Goal: Task Accomplishment & Management: Use online tool/utility

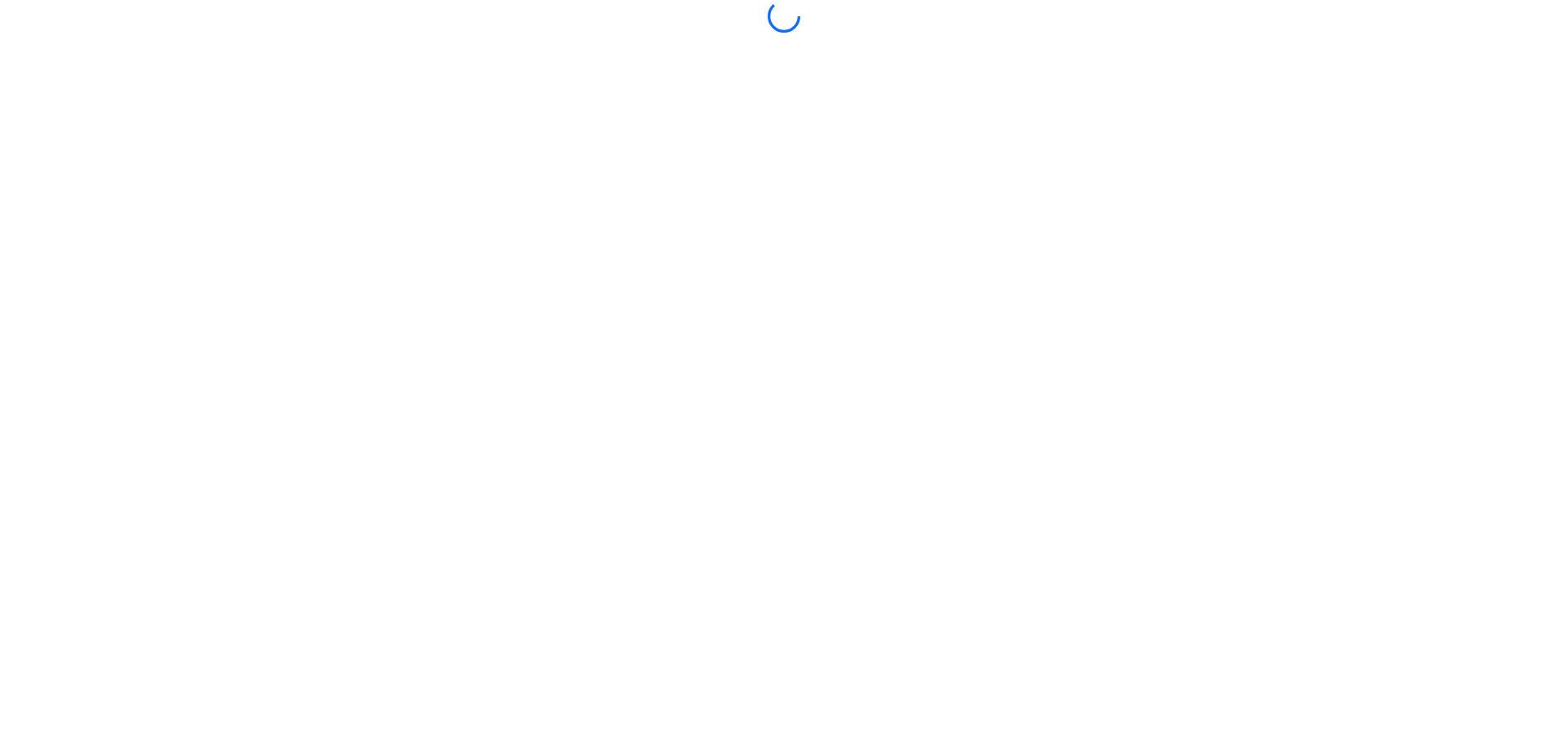
click at [745, 306] on body at bounding box center [784, 372] width 1568 height 744
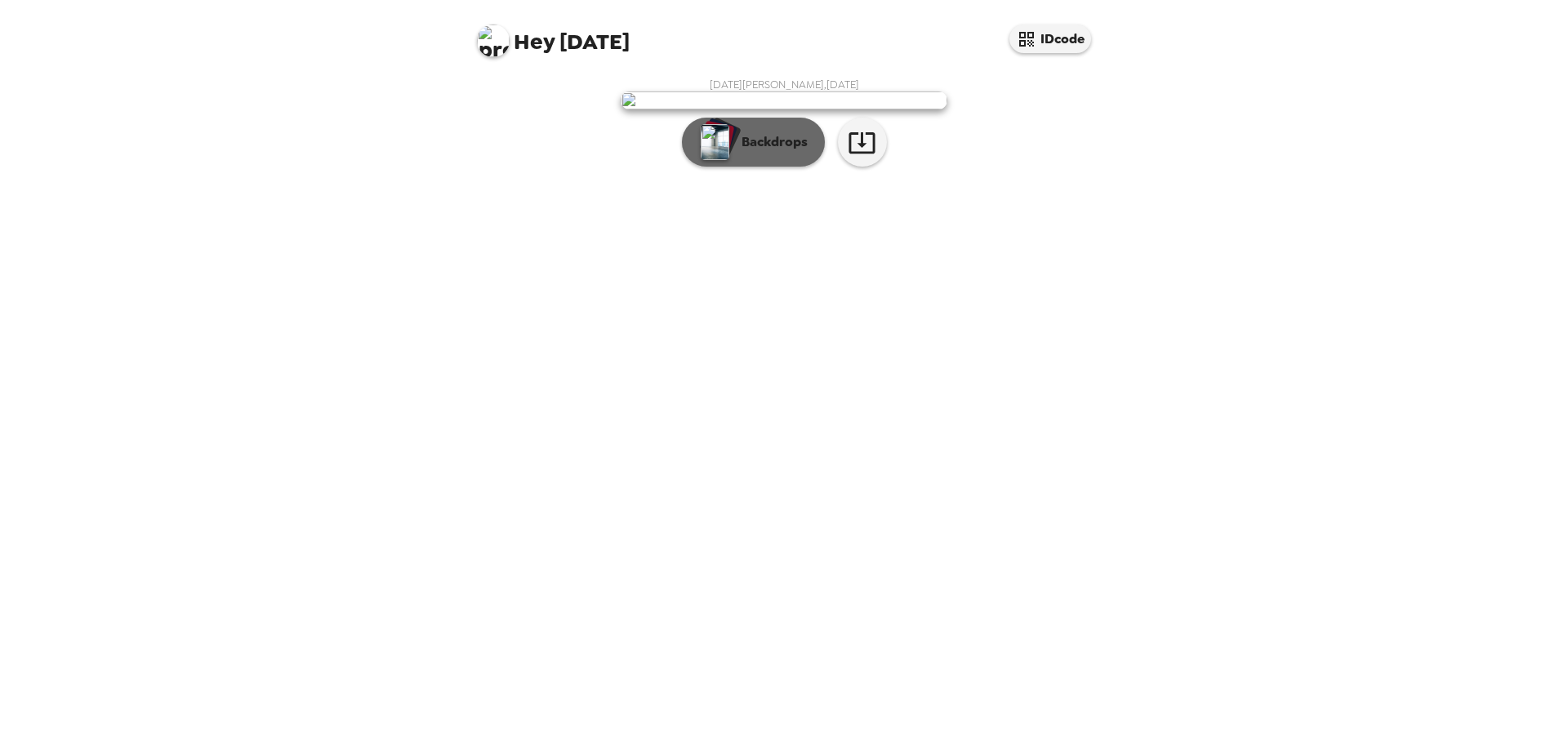
click at [802, 152] on p "Backdrops" at bounding box center [771, 142] width 75 height 20
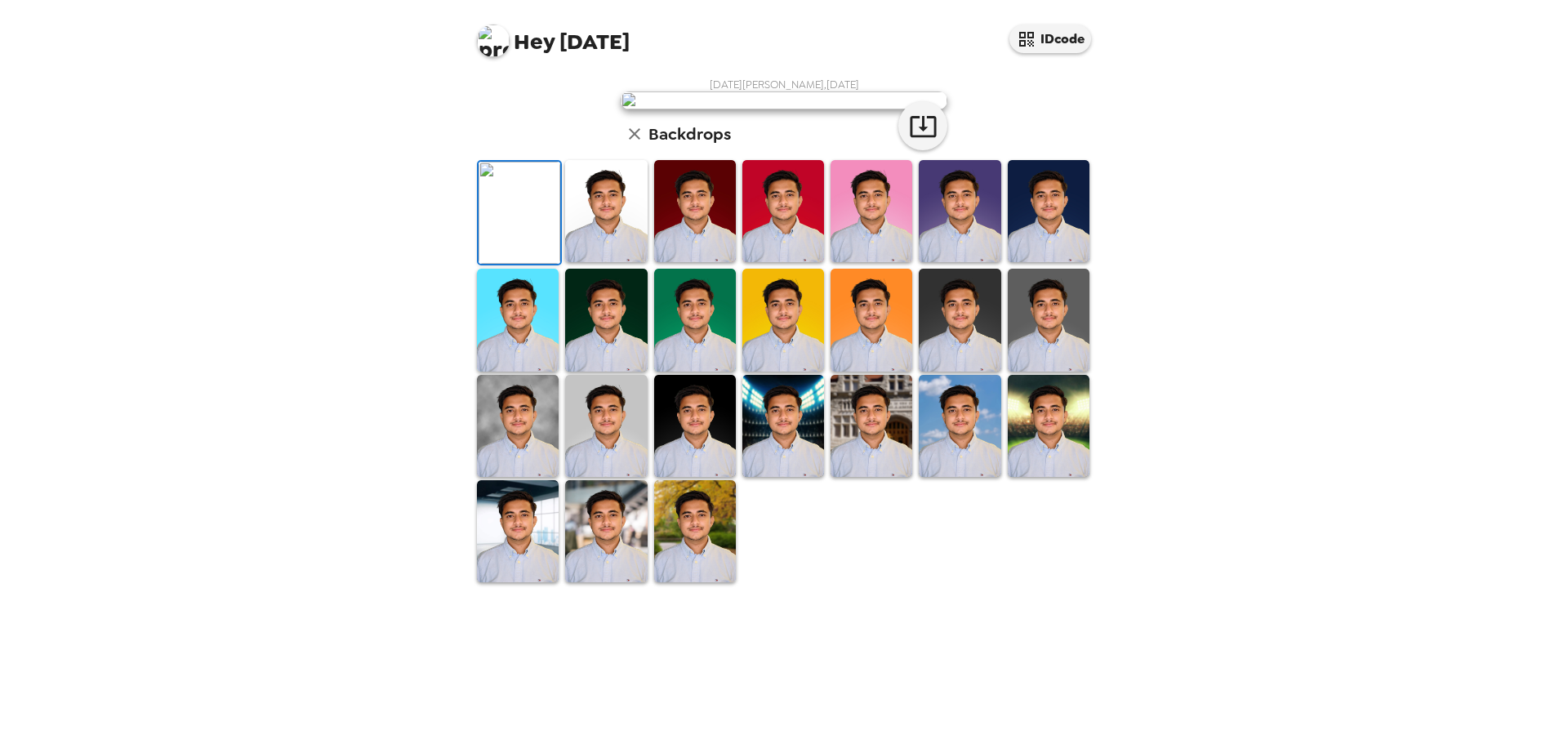
scroll to position [247, 0]
click at [872, 477] on img at bounding box center [872, 426] width 82 height 102
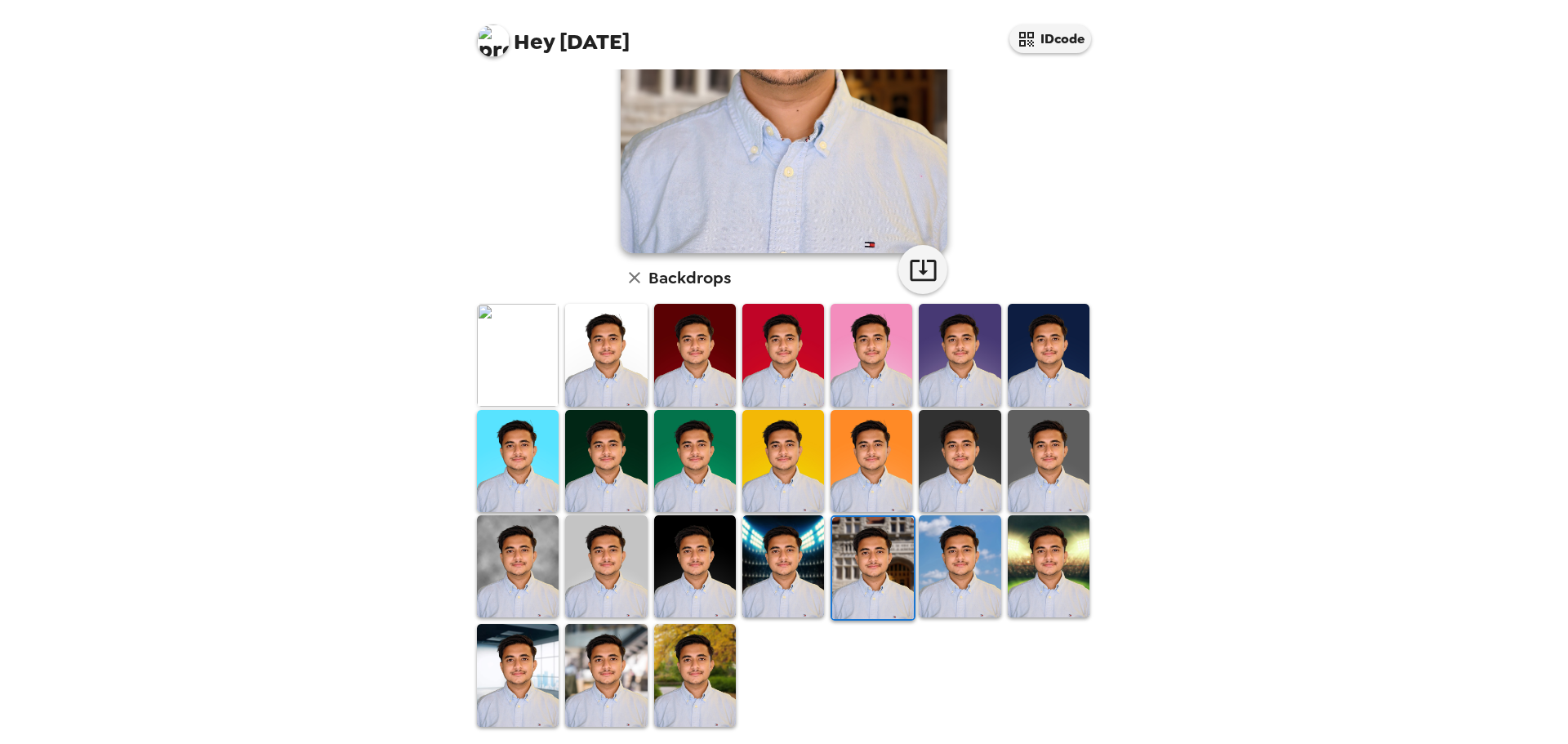
drag, startPoint x: 1130, startPoint y: 543, endPoint x: 1051, endPoint y: 520, distance: 82.3
click at [1051, 520] on img at bounding box center [1049, 567] width 82 height 102
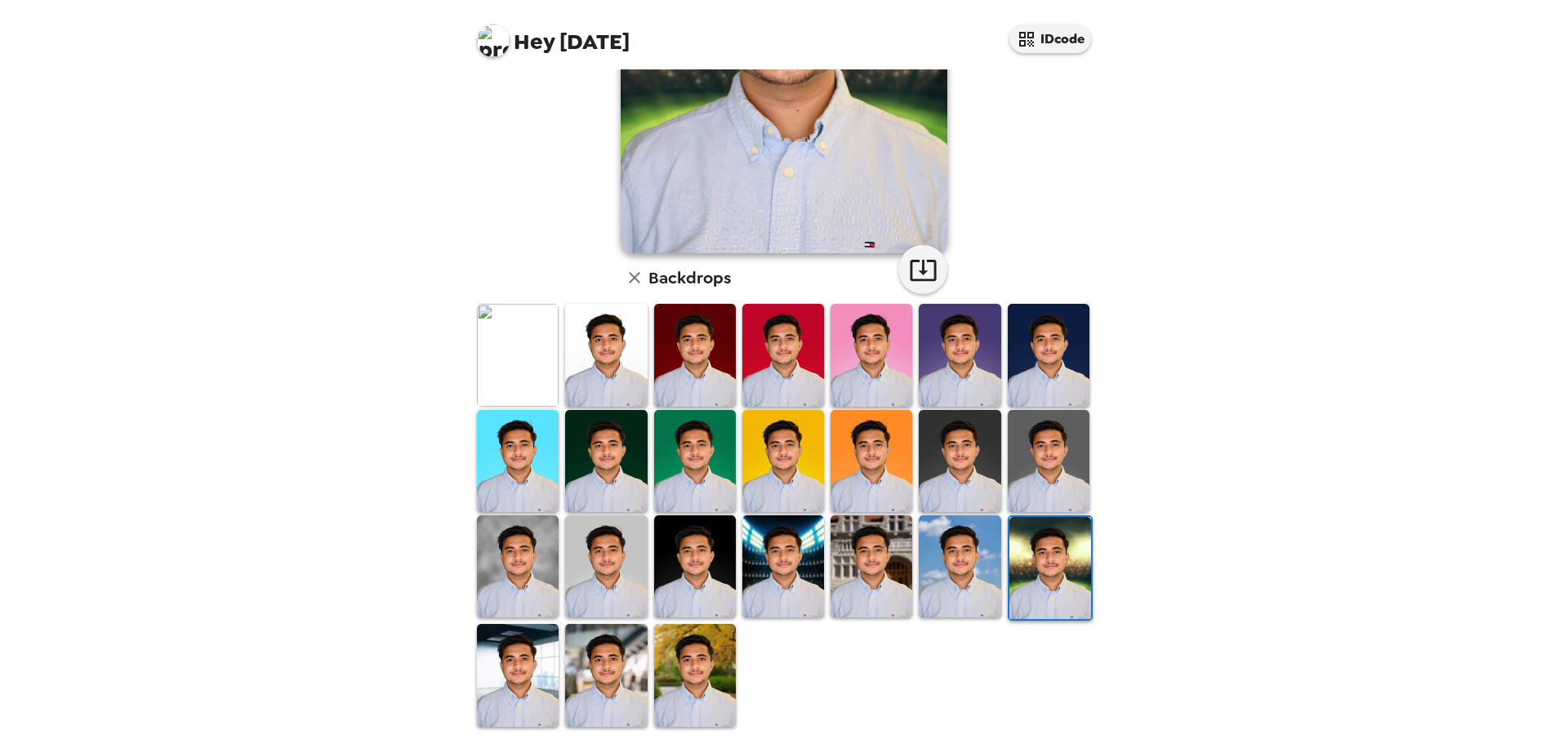
scroll to position [2, 0]
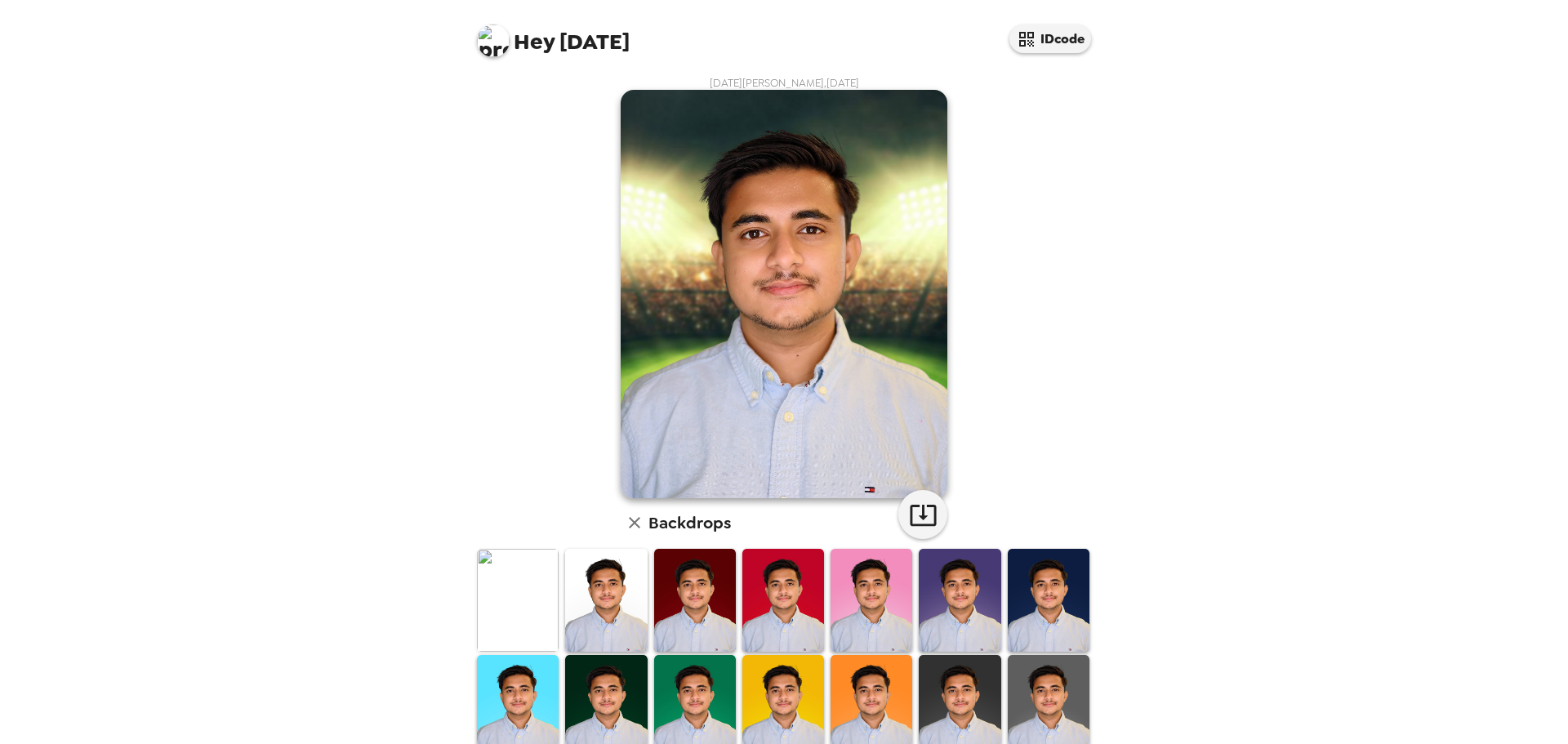
click at [446, 306] on div "Hey Raja IDcode Raja Timalsina , 09-18-2025 Backdrops" at bounding box center [784, 372] width 1568 height 744
click at [586, 592] on img at bounding box center [606, 600] width 82 height 102
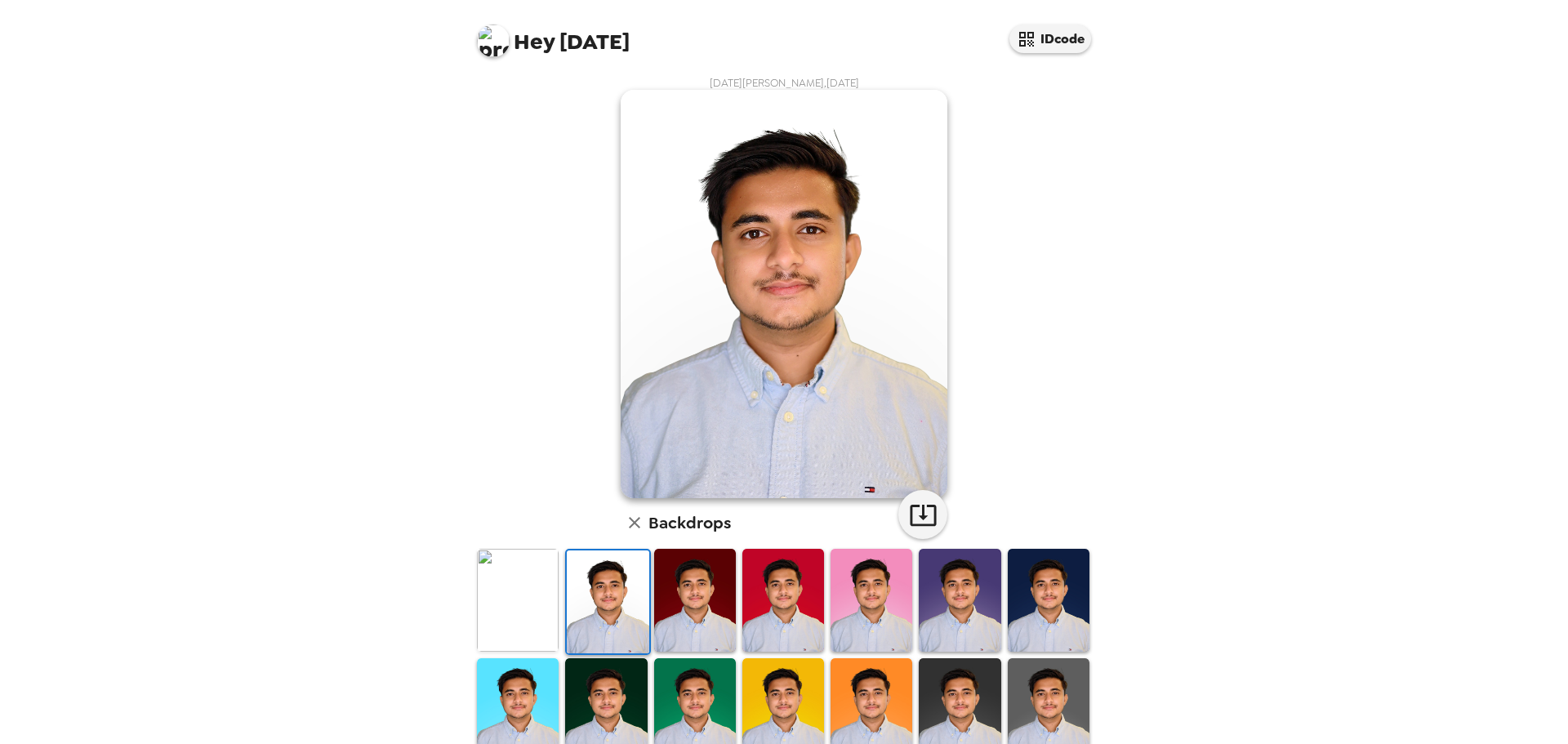
click at [532, 614] on img at bounding box center [517, 600] width 82 height 102
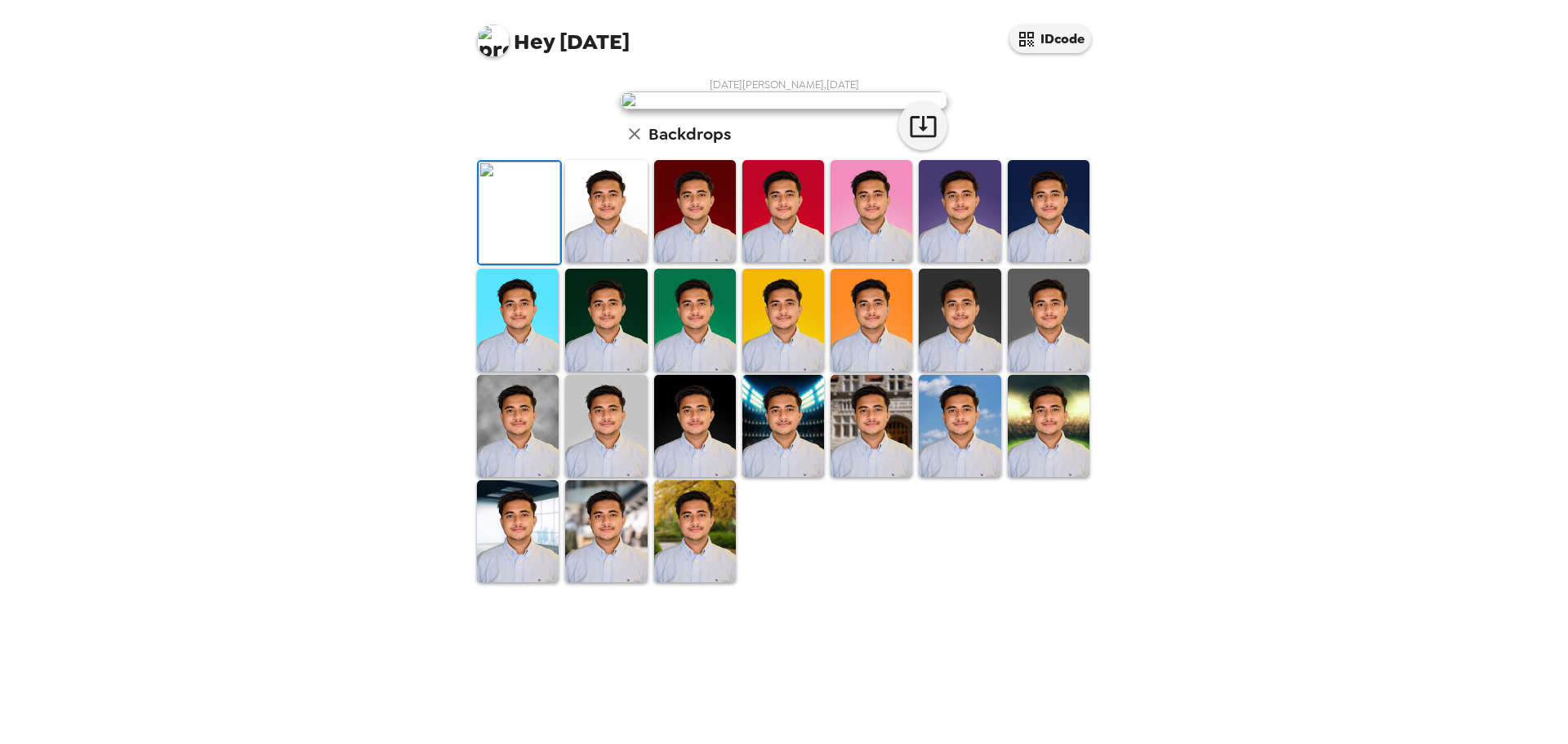
scroll to position [247, 0]
click at [622, 583] on img at bounding box center [606, 531] width 82 height 102
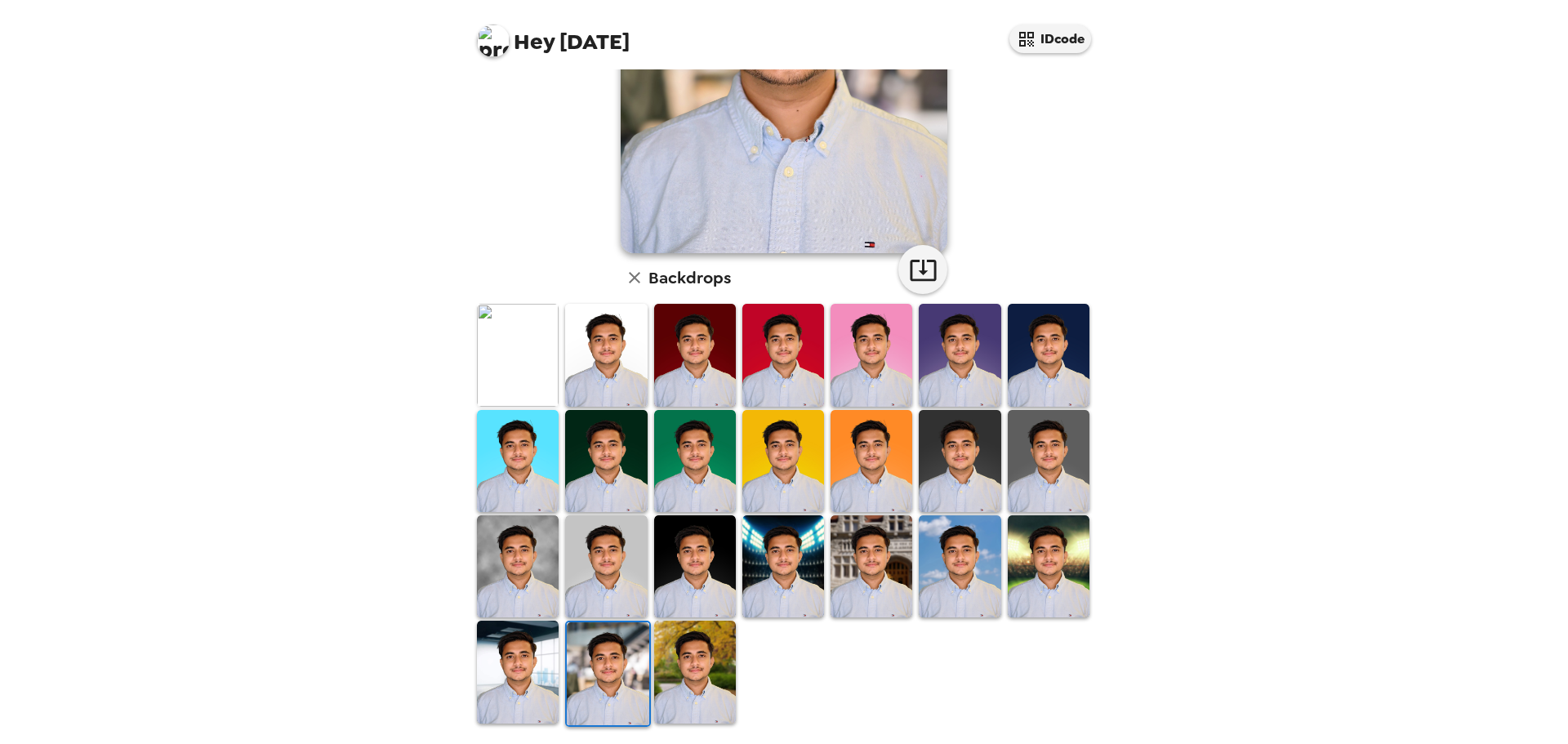
click at [704, 662] on img at bounding box center [695, 672] width 82 height 102
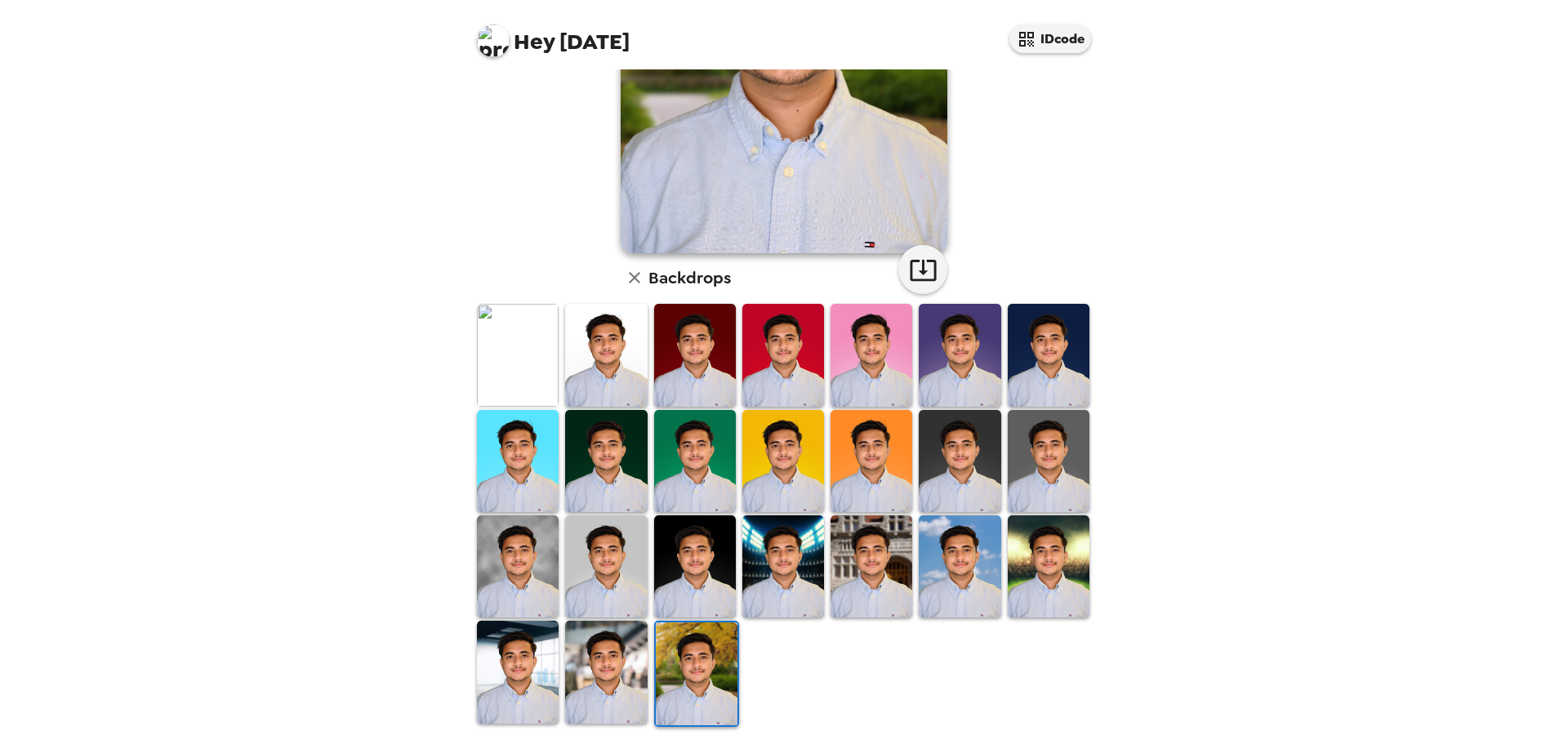
scroll to position [0, 0]
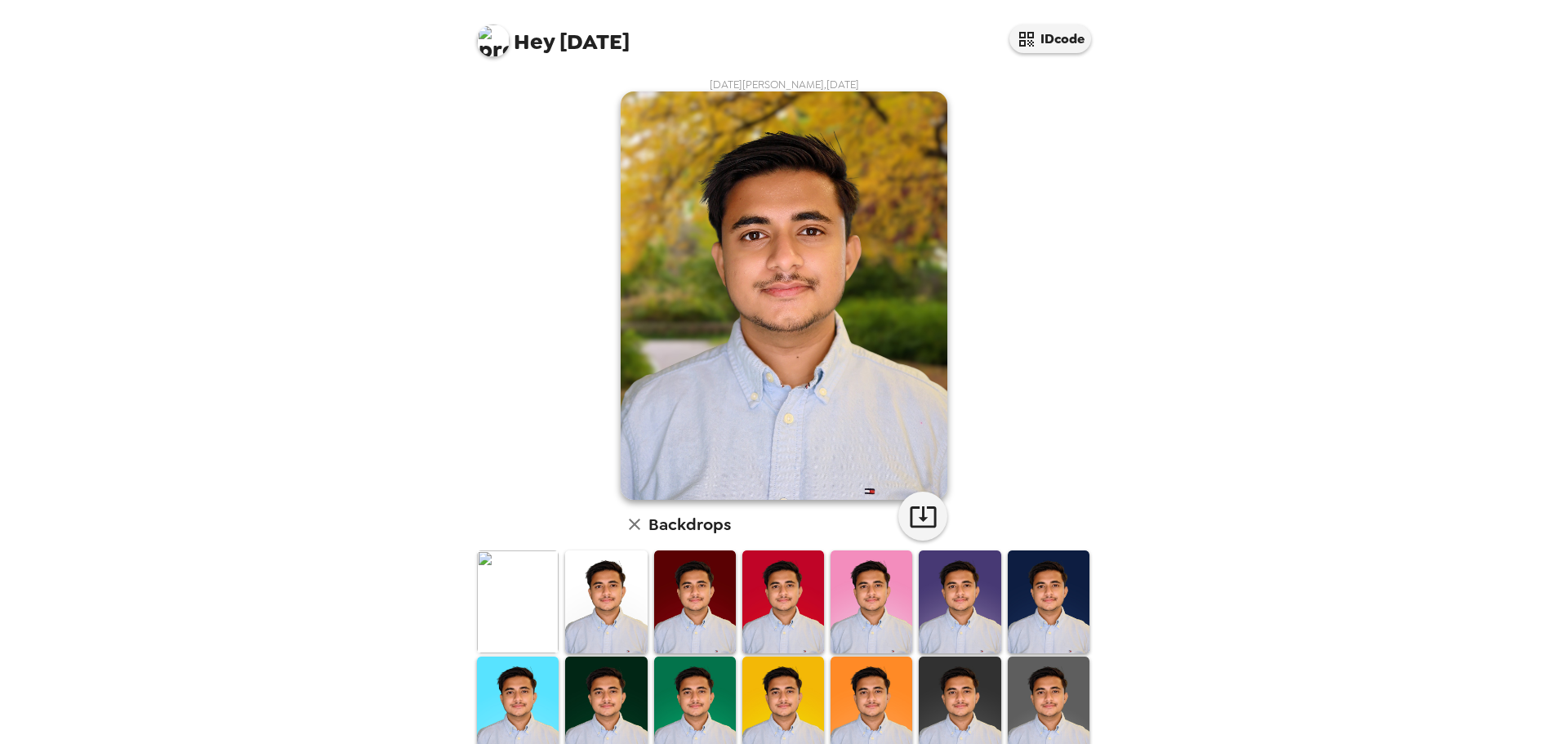
drag, startPoint x: 1170, startPoint y: 335, endPoint x: 402, endPoint y: 368, distance: 768.7
click at [402, 368] on div "Hey Raja IDcode Raja Timalsina , 09-18-2025 Backdrops" at bounding box center [784, 372] width 1568 height 744
drag, startPoint x: 402, startPoint y: 368, endPoint x: 340, endPoint y: 333, distance: 71.2
click at [340, 333] on div "Hey Raja IDcode Raja Timalsina , 09-18-2025 Backdrops" at bounding box center [784, 372] width 1568 height 744
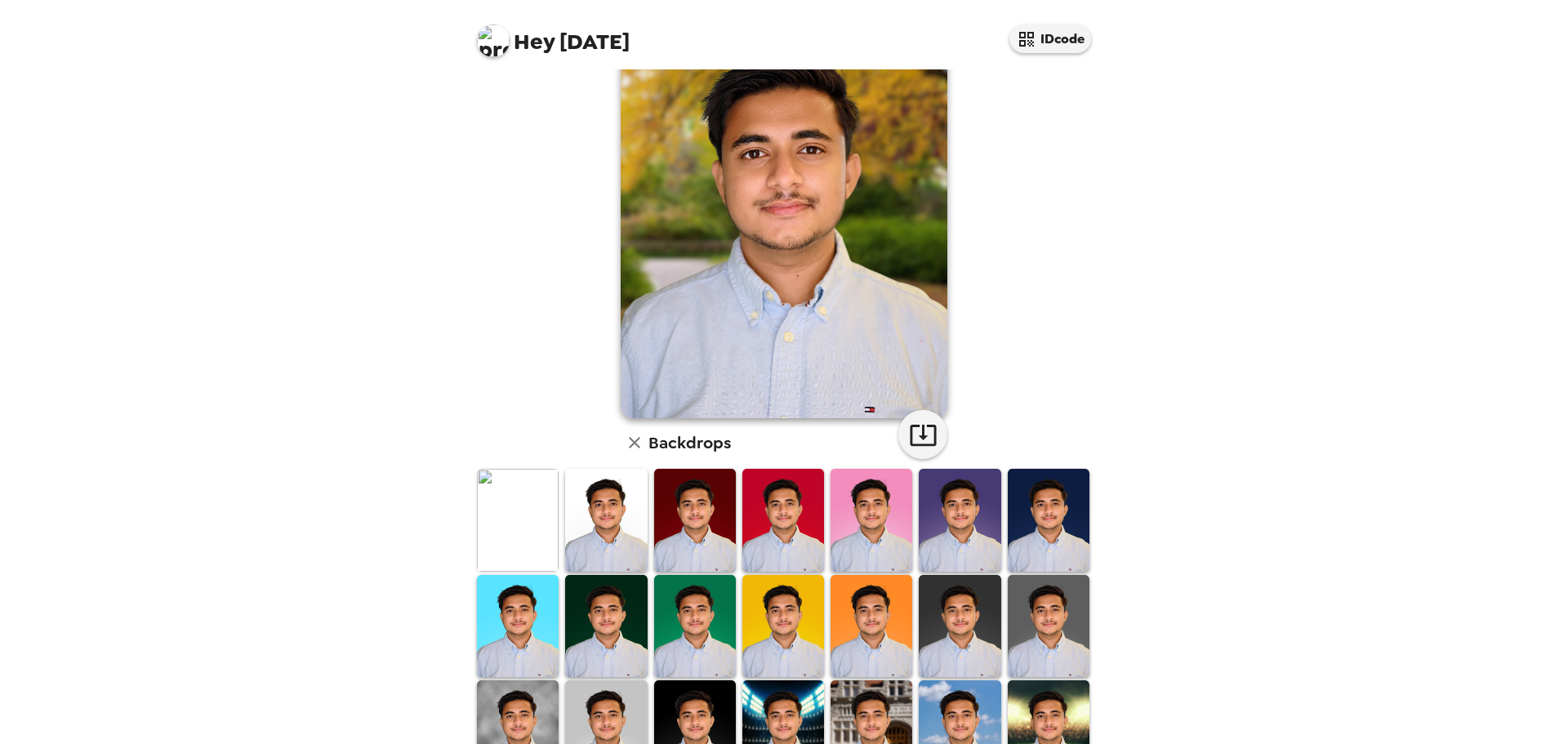
scroll to position [247, 0]
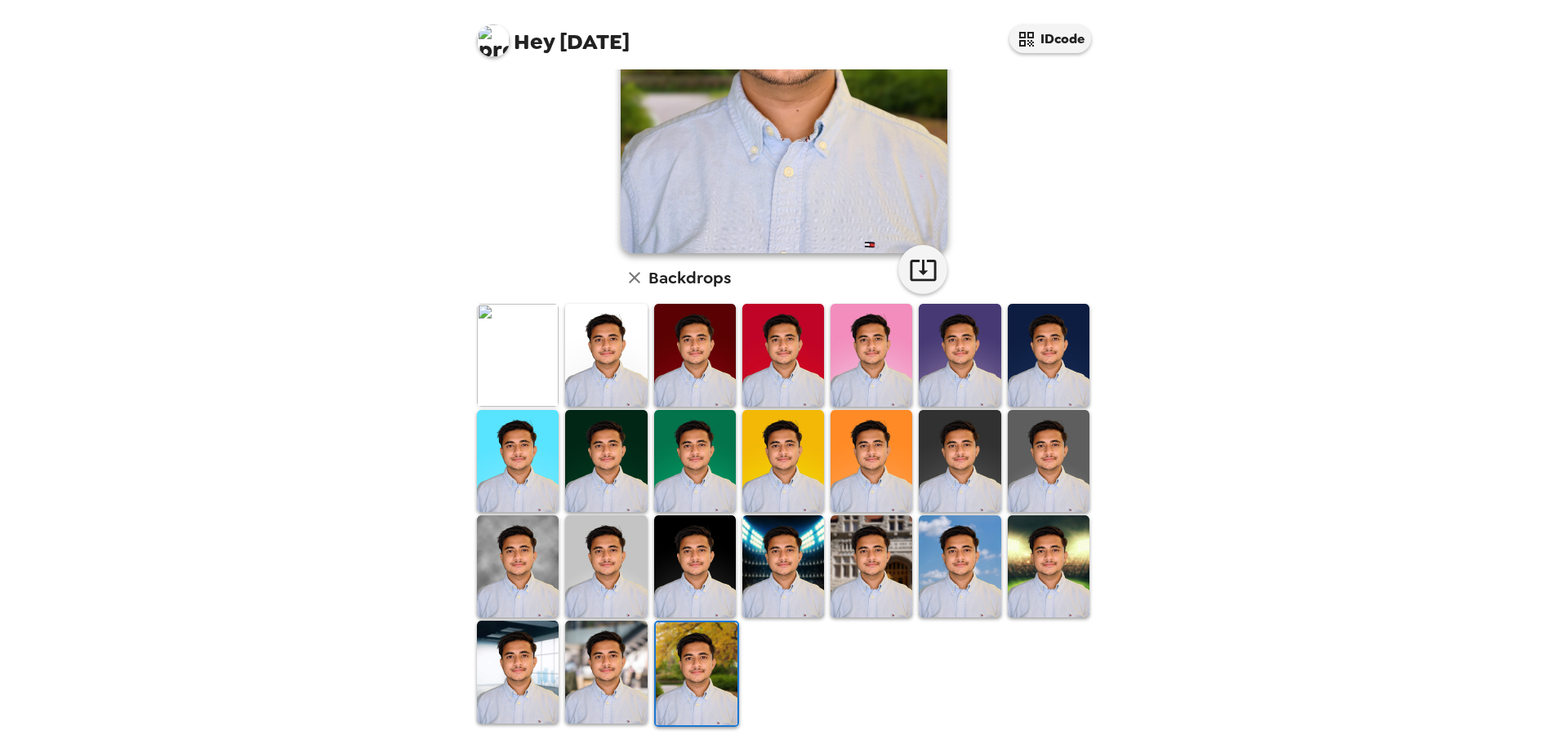
drag, startPoint x: 926, startPoint y: 655, endPoint x: 609, endPoint y: 646, distance: 317.1
click at [609, 646] on img at bounding box center [606, 672] width 82 height 102
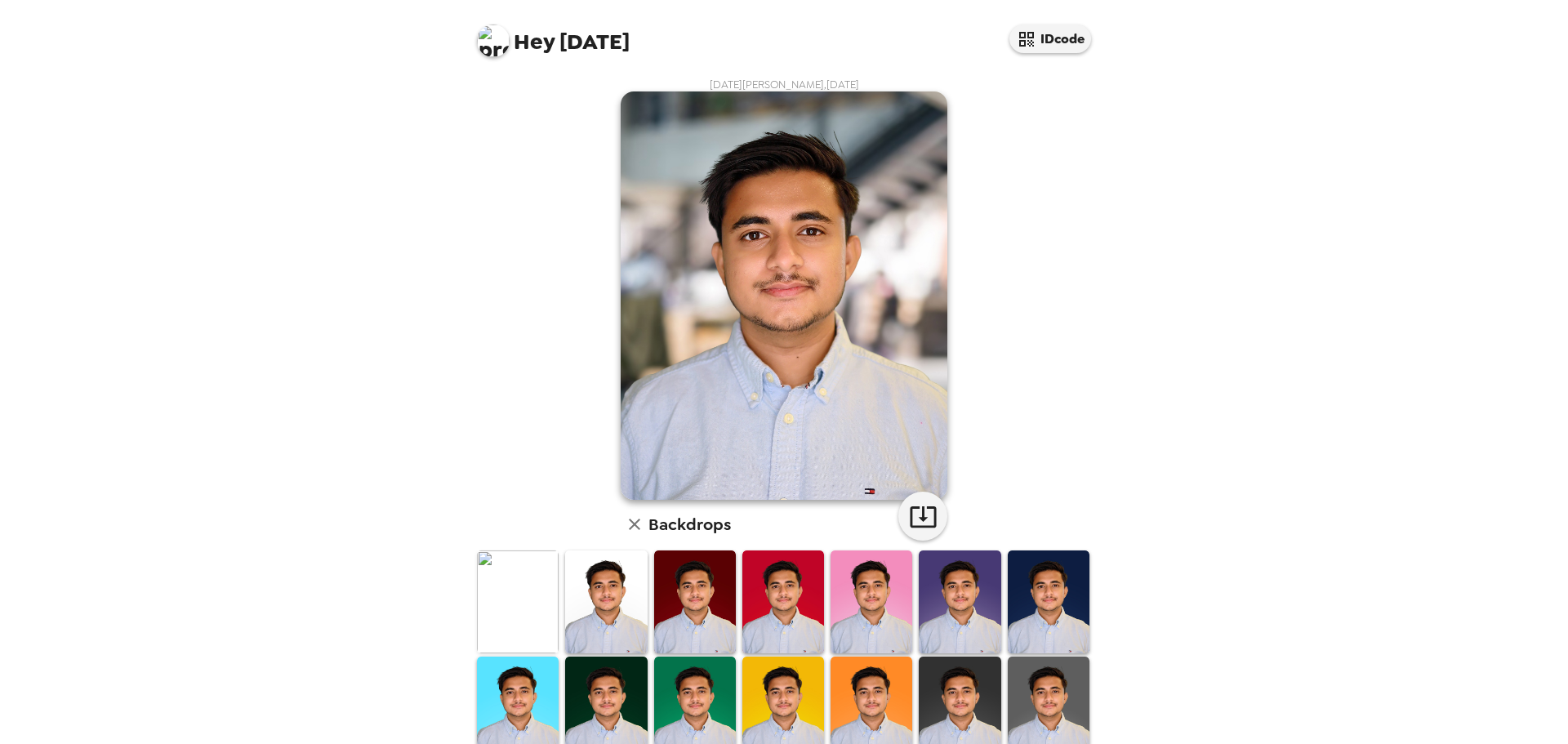
scroll to position [2, 0]
